Goal: Check status: Check status

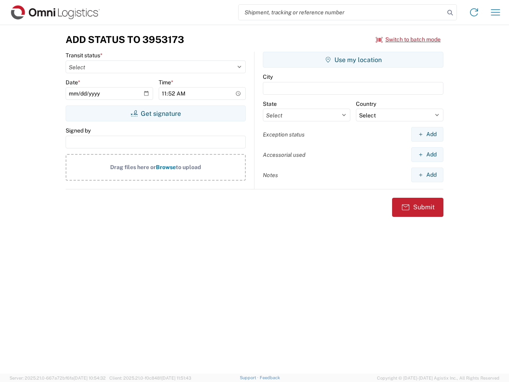
click at [341, 12] on input "search" at bounding box center [342, 12] width 206 height 15
click at [450, 13] on icon at bounding box center [449, 12] width 11 height 11
click at [474, 12] on icon at bounding box center [473, 12] width 13 height 13
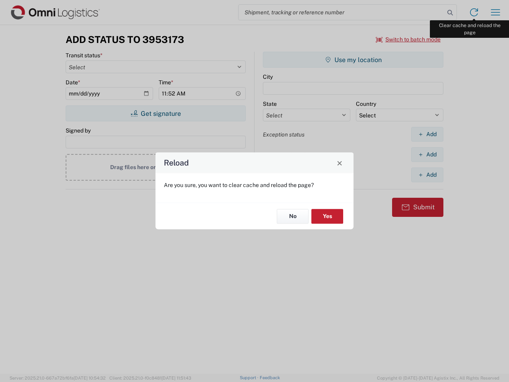
click at [495, 12] on div "Reload Are you sure, you want to clear cache and reload the page? No Yes" at bounding box center [254, 191] width 509 height 382
click at [408, 39] on div "Reload Are you sure, you want to clear cache and reload the page? No Yes" at bounding box center [254, 191] width 509 height 382
click at [155, 113] on div "Reload Are you sure, you want to clear cache and reload the page? No Yes" at bounding box center [254, 191] width 509 height 382
click at [353, 60] on div "Reload Are you sure, you want to clear cache and reload the page? No Yes" at bounding box center [254, 191] width 509 height 382
click at [427, 134] on div "Reload Are you sure, you want to clear cache and reload the page? No Yes" at bounding box center [254, 191] width 509 height 382
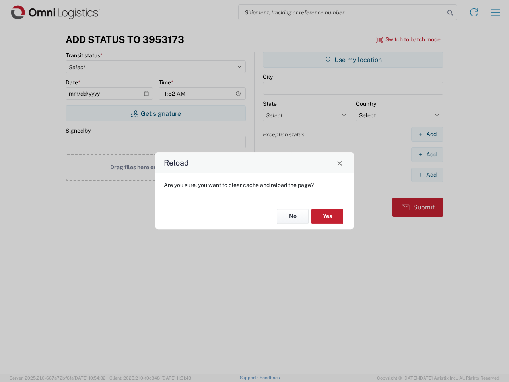
click at [427, 154] on div "Reload Are you sure, you want to clear cache and reload the page? No Yes" at bounding box center [254, 191] width 509 height 382
click at [427, 175] on div "Reload Are you sure, you want to clear cache and reload the page? No Yes" at bounding box center [254, 191] width 509 height 382
